Goal: Task Accomplishment & Management: Use online tool/utility

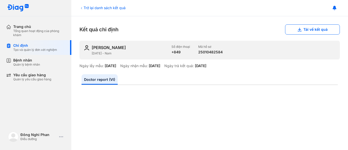
scroll to position [76, 0]
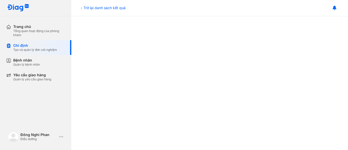
click at [20, 33] on div "Tổng quan hoạt động của phòng khám" at bounding box center [39, 33] width 52 height 8
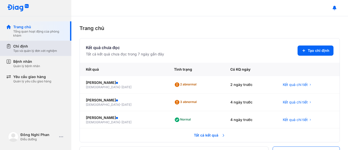
click at [23, 49] on div "Tạo và quản lý đơn xét nghiệm" at bounding box center [35, 51] width 44 height 4
